Goal: Transaction & Acquisition: Download file/media

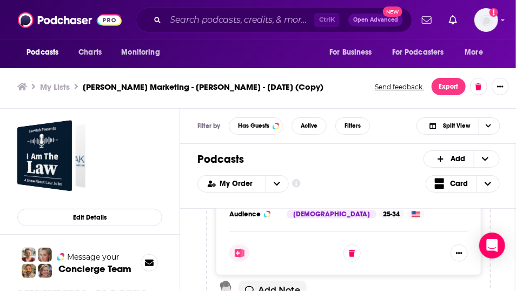
scroll to position [157, 0]
click at [466, 81] on button "Export" at bounding box center [449, 86] width 34 height 17
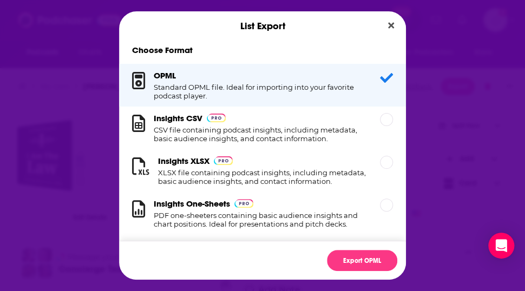
scroll to position [22, 0]
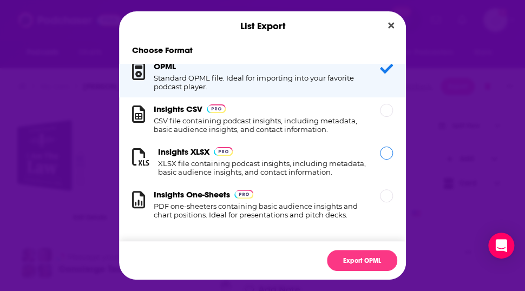
click at [164, 159] on h1 "XLSX file containing podcast insights, including metadata, basic audience insig…" at bounding box center [262, 167] width 209 height 17
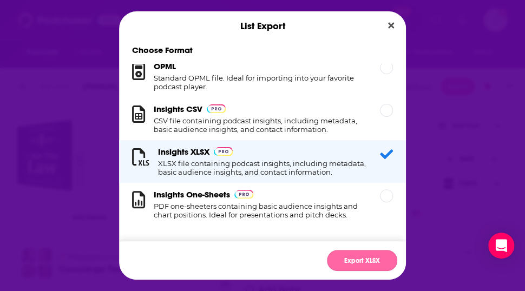
click at [385, 269] on button "Export XLSX" at bounding box center [362, 260] width 70 height 21
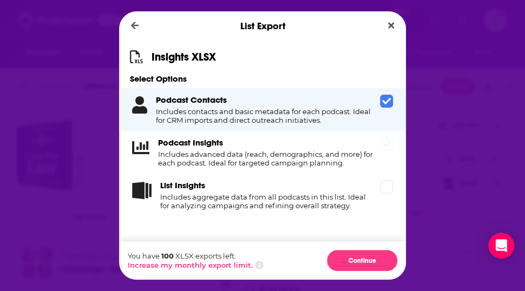
click at [391, 142] on icon "Dialog" at bounding box center [386, 144] width 9 height 6
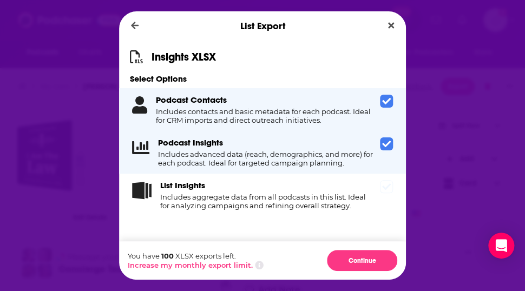
click at [391, 191] on icon "Dialog" at bounding box center [386, 186] width 9 height 9
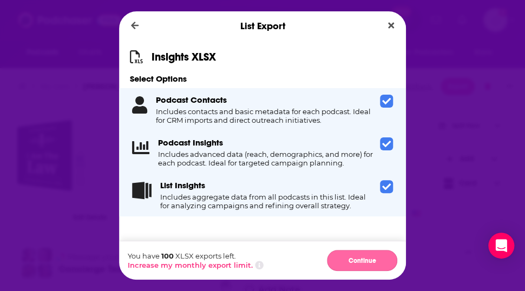
click at [379, 271] on button "Continue" at bounding box center [362, 260] width 70 height 21
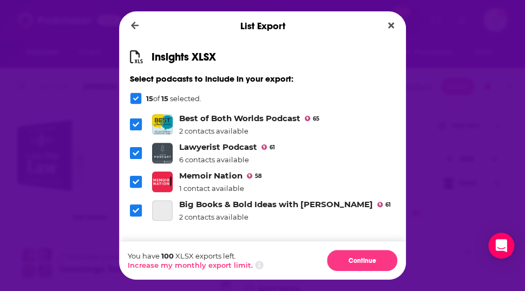
scroll to position [346, 0]
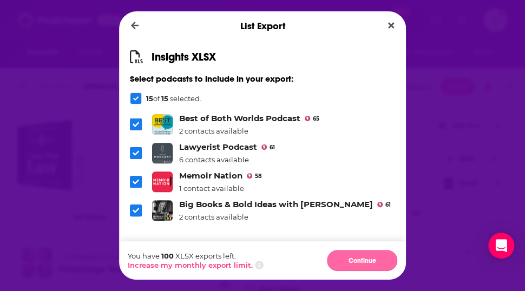
click at [375, 271] on button "Continue" at bounding box center [362, 260] width 70 height 21
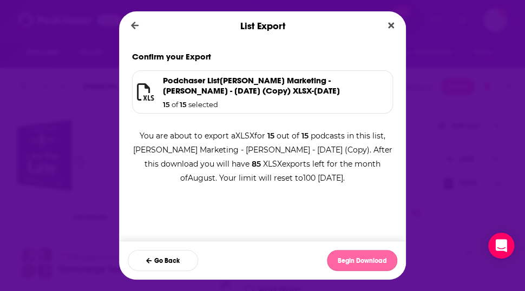
click at [370, 269] on button "Begin Download" at bounding box center [362, 260] width 70 height 21
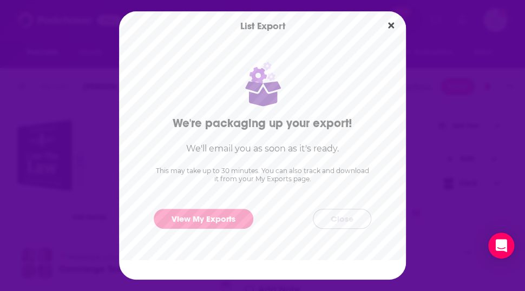
click at [348, 215] on button "Close" at bounding box center [342, 219] width 58 height 20
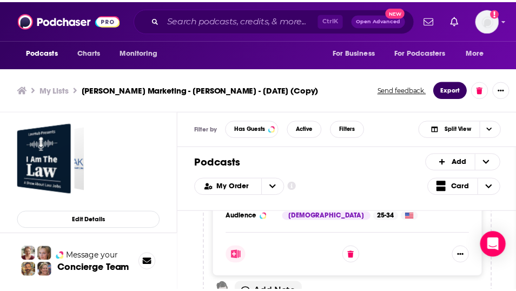
scroll to position [3, 0]
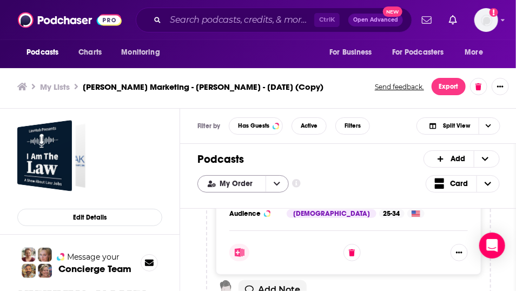
click at [280, 188] on icon "open menu" at bounding box center [277, 184] width 6 height 8
click at [280, 188] on icon "close menu" at bounding box center [277, 184] width 6 height 8
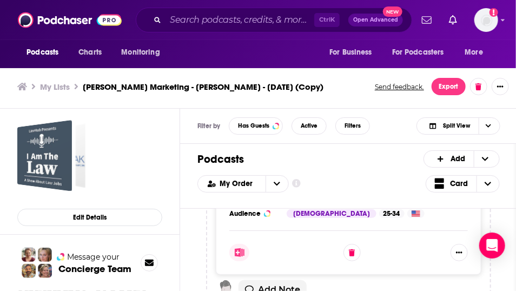
click at [59, 159] on div "Caitlin Hamilton Marketing - Janet Kintner - Aug 13, 2025 (Copy)" at bounding box center [44, 155] width 55 height 71
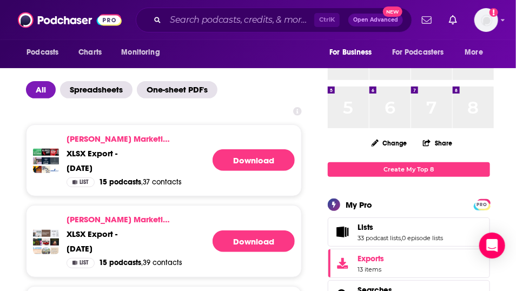
scroll to position [65, 0]
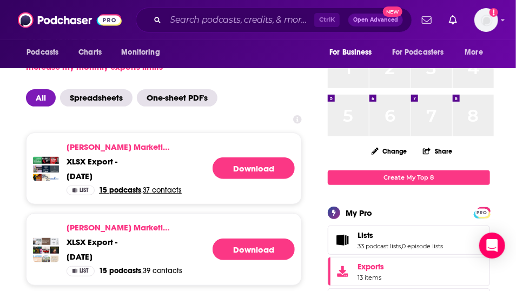
click at [132, 195] on span "15 podcasts" at bounding box center [120, 190] width 42 height 9
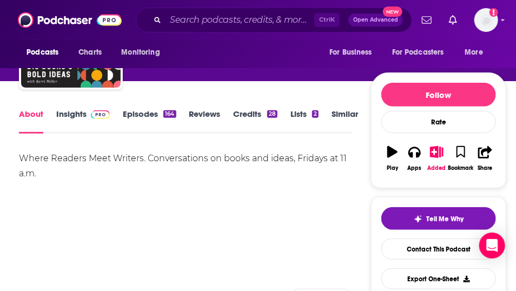
scroll to position [64, 0]
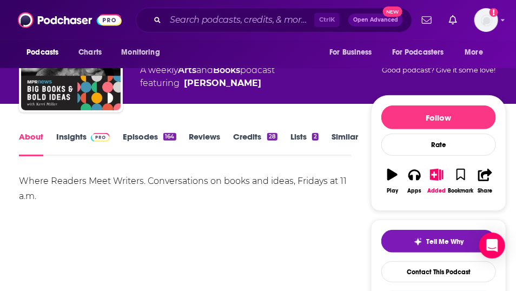
click at [81, 155] on link "Insights" at bounding box center [83, 143] width 54 height 25
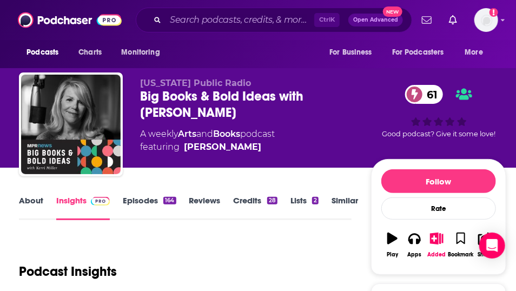
click at [154, 216] on link "Episodes 164" at bounding box center [149, 207] width 53 height 25
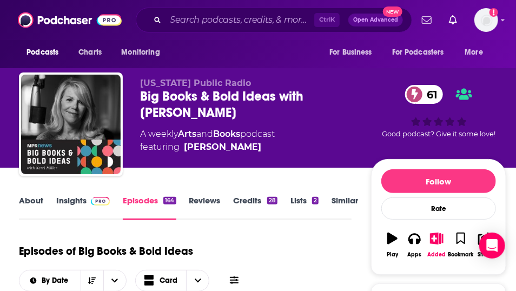
scroll to position [254, 0]
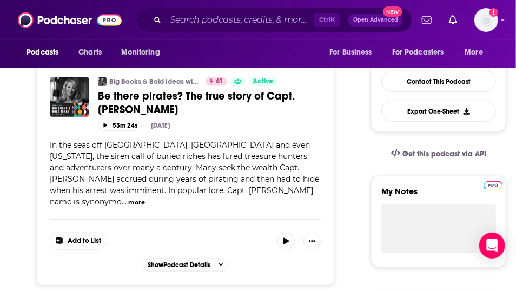
click at [128, 207] on button "more" at bounding box center [136, 202] width 17 height 9
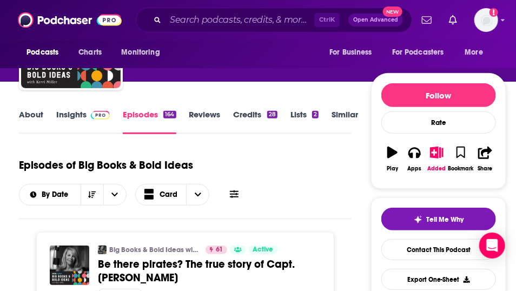
scroll to position [1, 0]
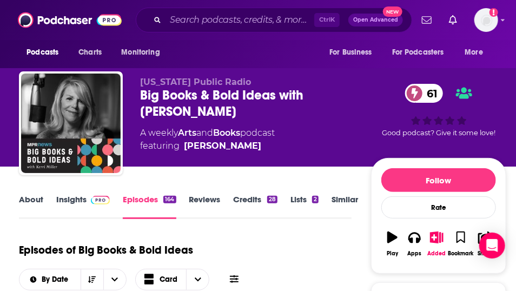
click at [319, 216] on link "Lists 2" at bounding box center [304, 206] width 28 height 25
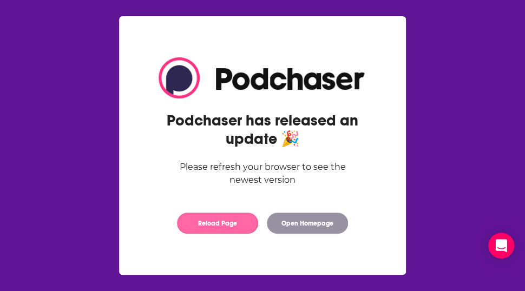
click at [234, 234] on button "Reload Page" at bounding box center [217, 223] width 81 height 21
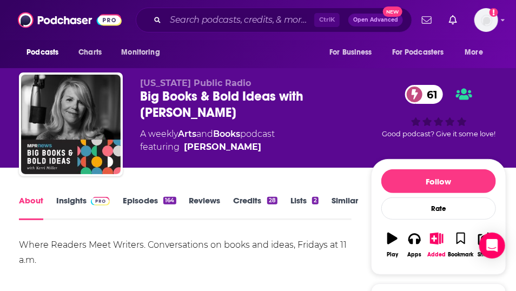
click at [72, 220] on link "Insights" at bounding box center [83, 207] width 54 height 25
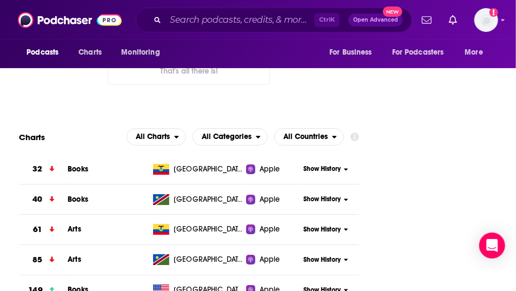
scroll to position [1272, 0]
